Goal: Check status: Check status

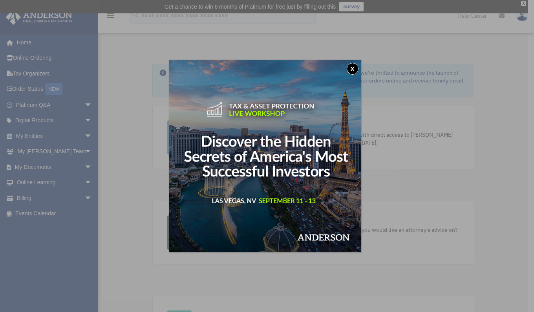
click at [352, 68] on button "x" at bounding box center [353, 69] width 12 height 12
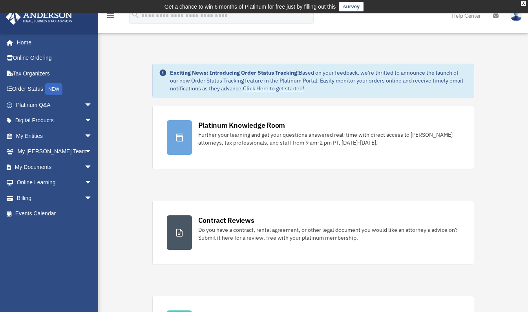
click at [522, 3] on div "X" at bounding box center [523, 3] width 5 height 5
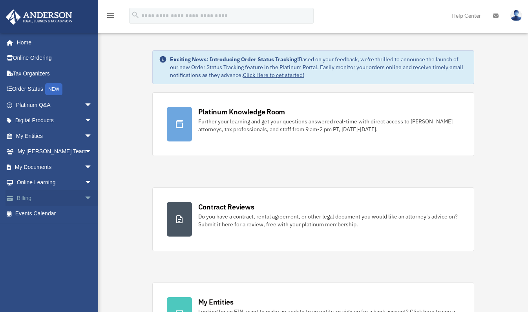
click at [84, 198] on span "arrow_drop_down" at bounding box center [92, 198] width 16 height 16
click at [84, 198] on span "arrow_drop_up" at bounding box center [92, 198] width 16 height 16
click at [84, 183] on span "arrow_drop_down" at bounding box center [92, 183] width 16 height 16
click at [84, 183] on span "arrow_drop_up" at bounding box center [92, 183] width 16 height 16
click at [84, 167] on span "arrow_drop_down" at bounding box center [92, 167] width 16 height 16
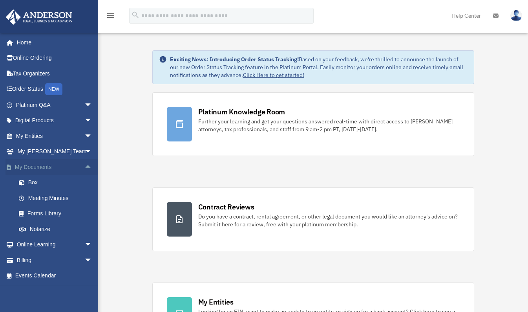
click at [84, 167] on span "arrow_drop_up" at bounding box center [92, 167] width 16 height 16
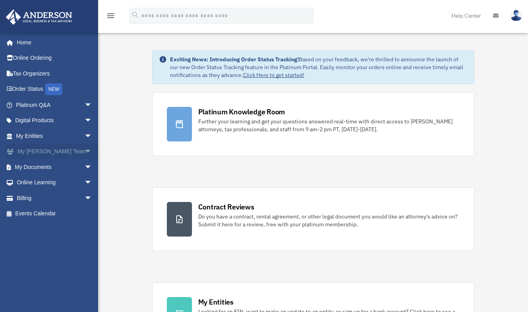
click at [84, 156] on span "arrow_drop_down" at bounding box center [92, 152] width 16 height 16
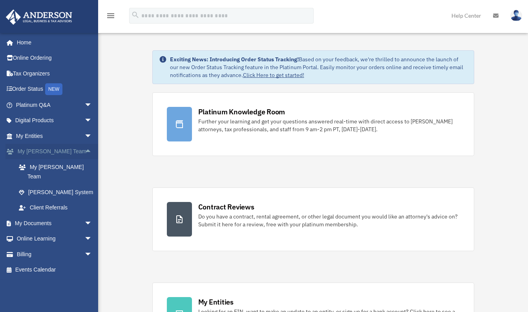
click at [84, 156] on span "arrow_drop_up" at bounding box center [92, 152] width 16 height 16
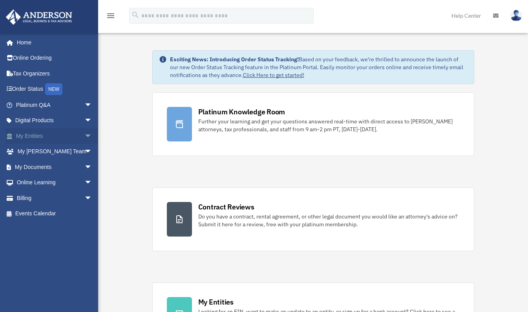
click at [84, 136] on span "arrow_drop_down" at bounding box center [92, 136] width 16 height 16
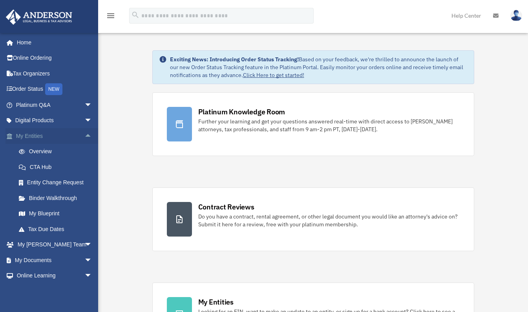
click at [84, 136] on span "arrow_drop_up" at bounding box center [92, 136] width 16 height 16
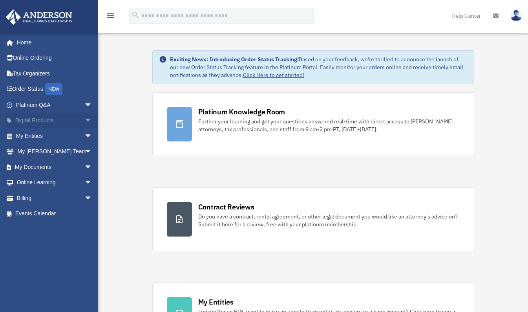
click at [84, 121] on span "arrow_drop_down" at bounding box center [92, 121] width 16 height 16
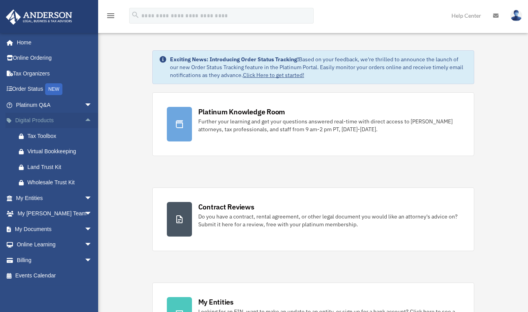
click at [84, 121] on span "arrow_drop_up" at bounding box center [92, 121] width 16 height 16
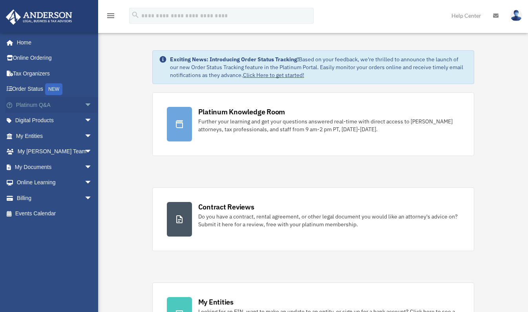
click at [84, 104] on span "arrow_drop_down" at bounding box center [92, 105] width 16 height 16
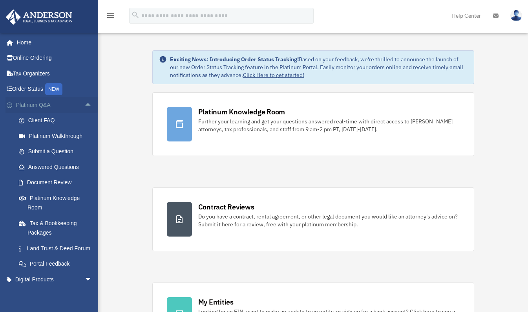
click at [84, 104] on span "arrow_drop_up" at bounding box center [92, 105] width 16 height 16
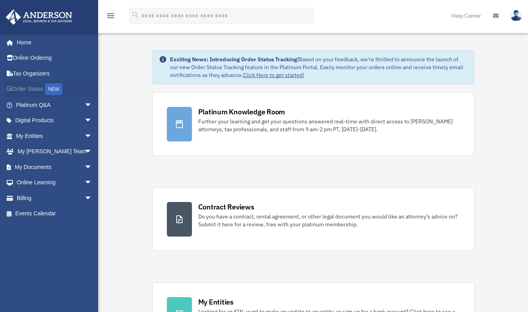
click at [36, 90] on link "Order Status NEW" at bounding box center [54, 89] width 99 height 16
click at [27, 44] on link "Home" at bounding box center [54, 43] width 99 height 16
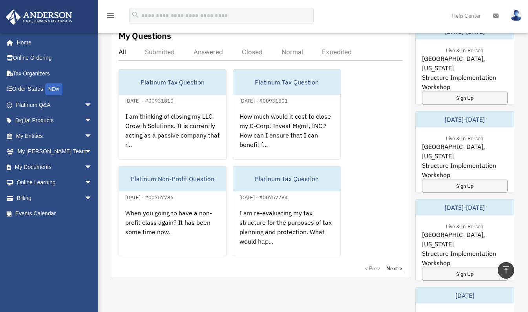
scroll to position [26, 0]
